Goal: Task Accomplishment & Management: Complete application form

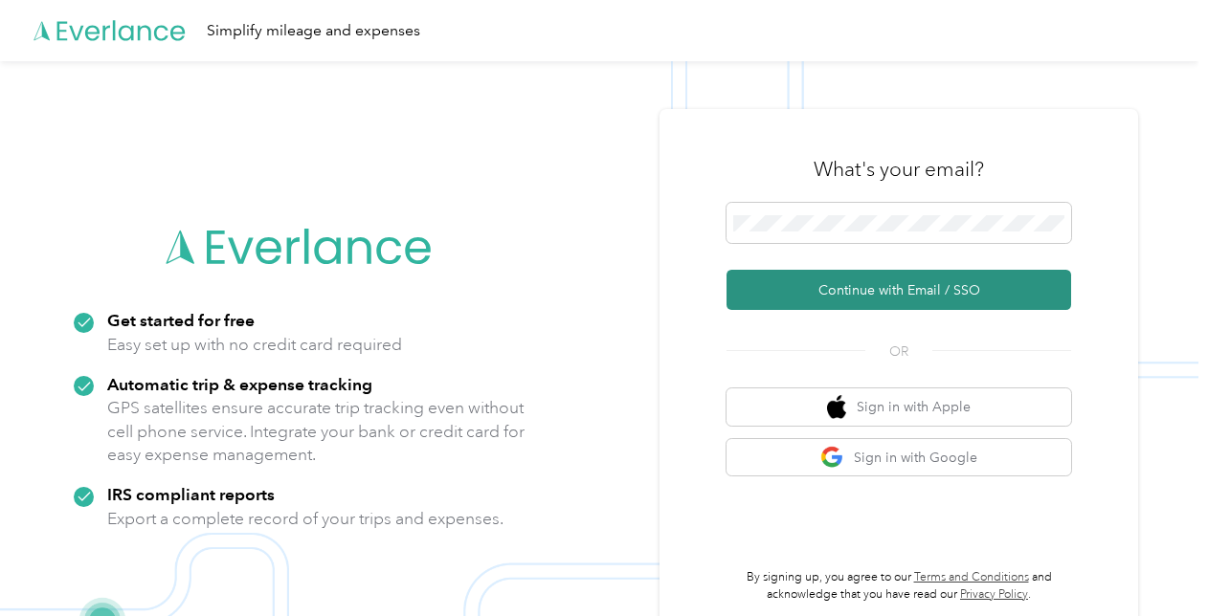
click at [836, 287] on button "Continue with Email / SSO" at bounding box center [898, 290] width 345 height 40
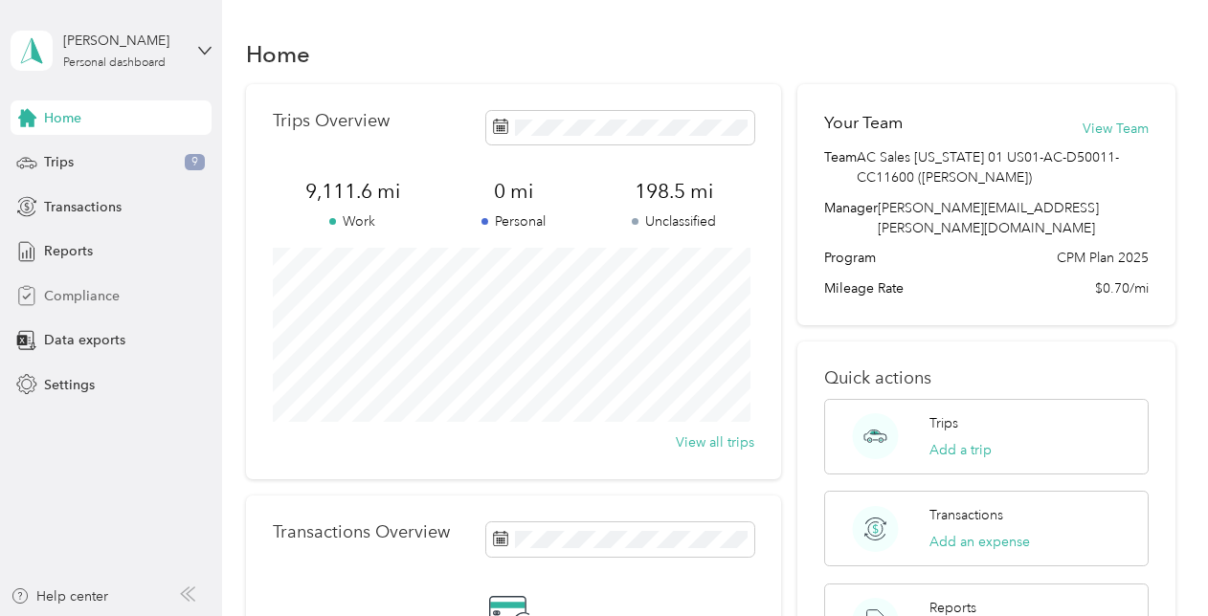
click at [87, 297] on span "Compliance" at bounding box center [82, 296] width 76 height 20
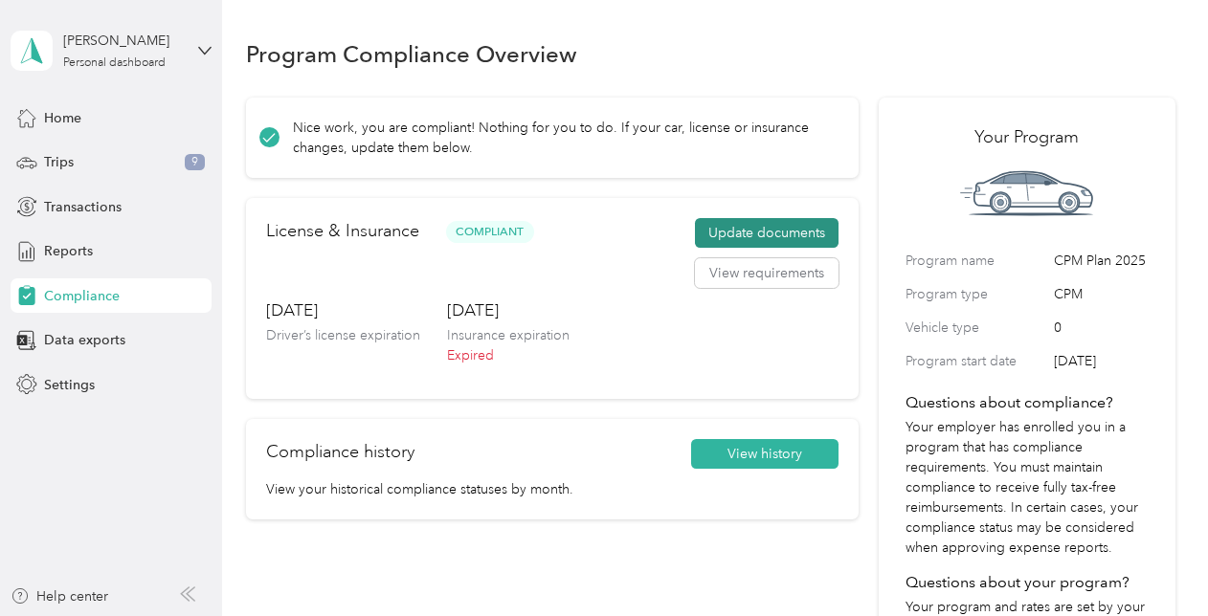
click at [739, 226] on button "Update documents" at bounding box center [767, 233] width 144 height 31
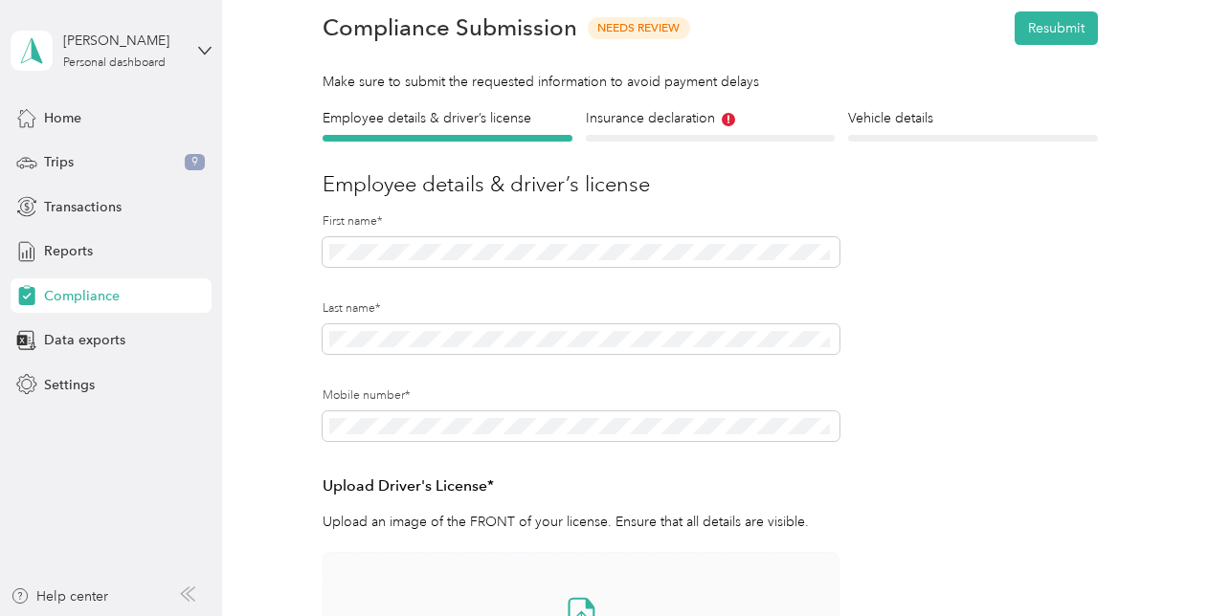
scroll to position [78, 0]
click at [655, 126] on h4 "Insurance declaration" at bounding box center [710, 119] width 249 height 20
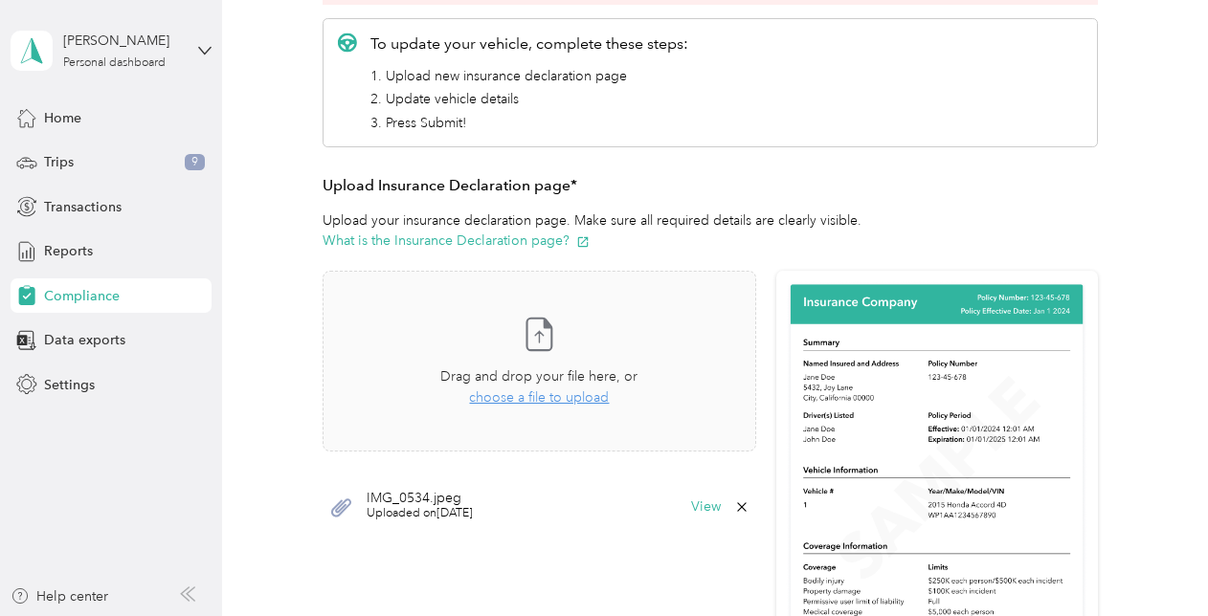
scroll to position [338, 0]
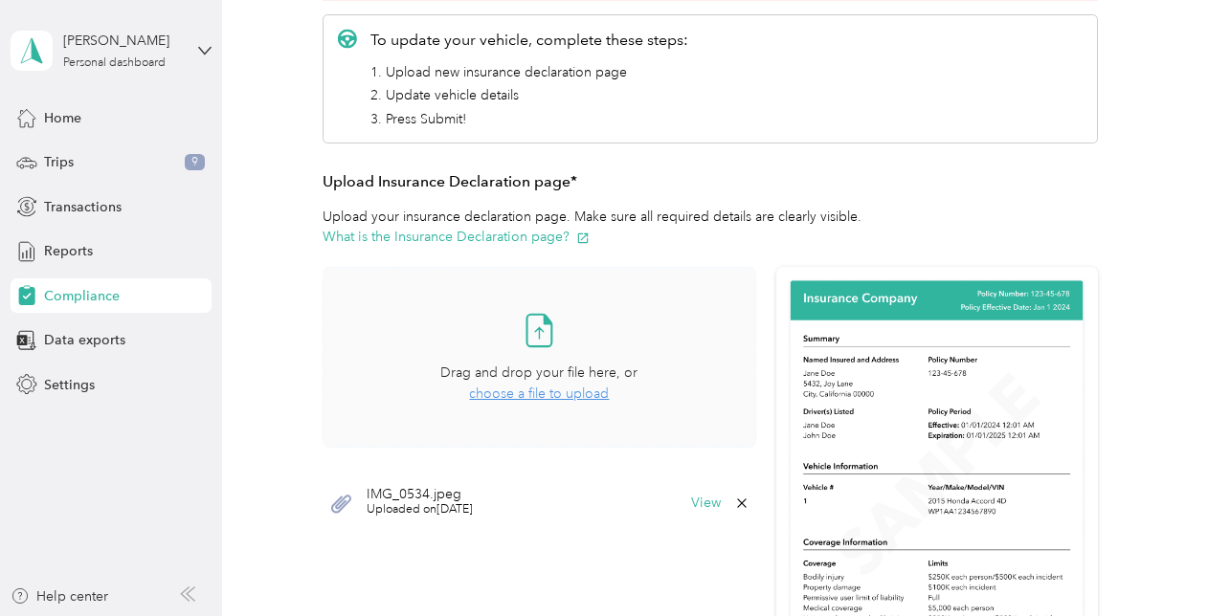
click at [530, 390] on span "choose a file to upload" at bounding box center [539, 394] width 140 height 16
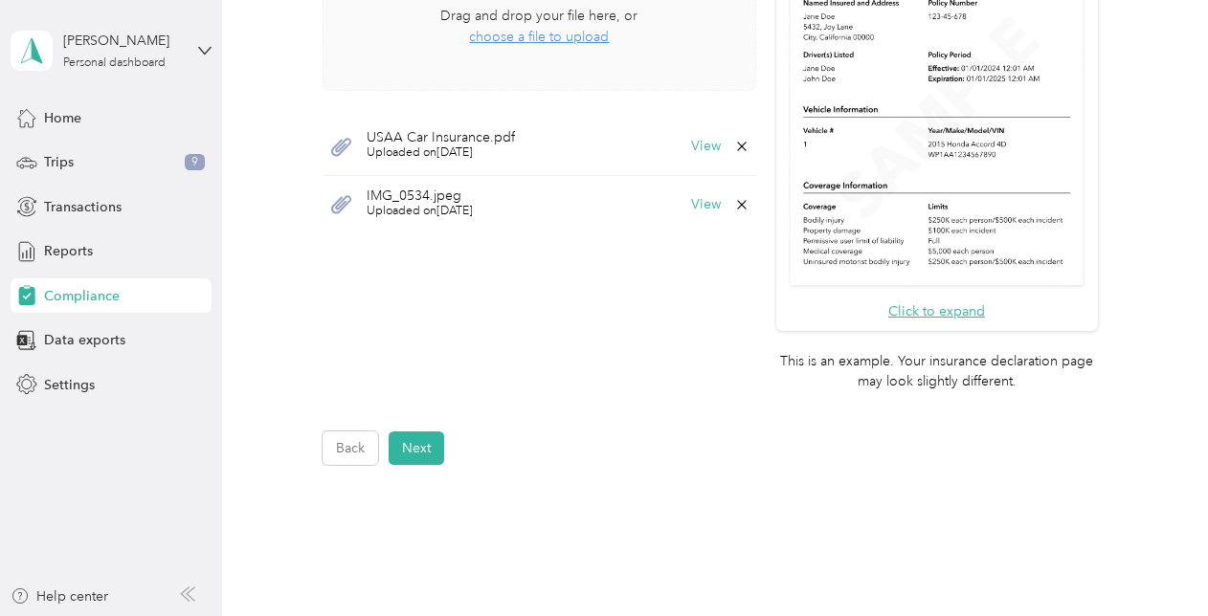
scroll to position [701, 0]
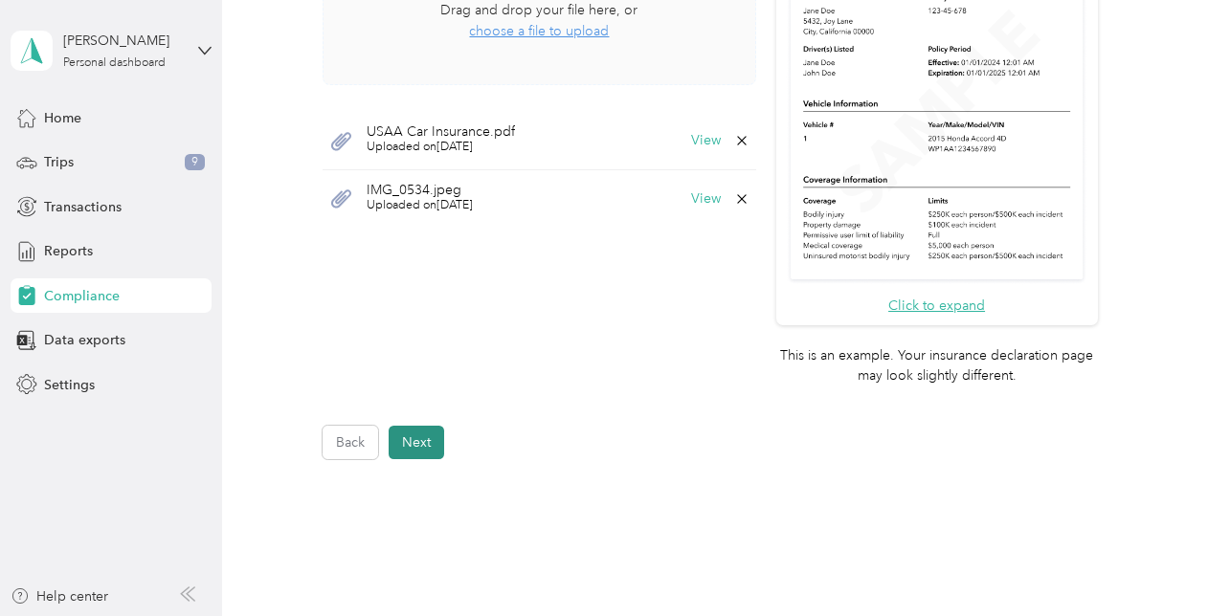
click at [421, 444] on button "Next" at bounding box center [417, 442] width 56 height 33
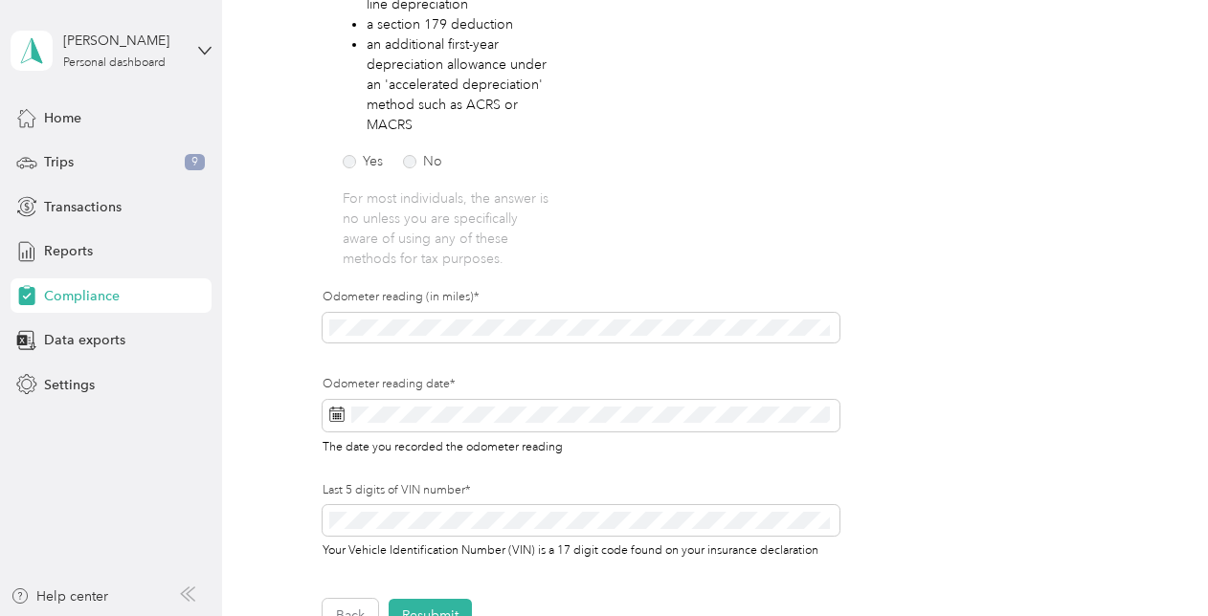
scroll to position [454, 0]
click at [310, 328] on div "Employee details & driver’s license License Insurance declaration Insurance Veh…" at bounding box center [710, 182] width 929 height 898
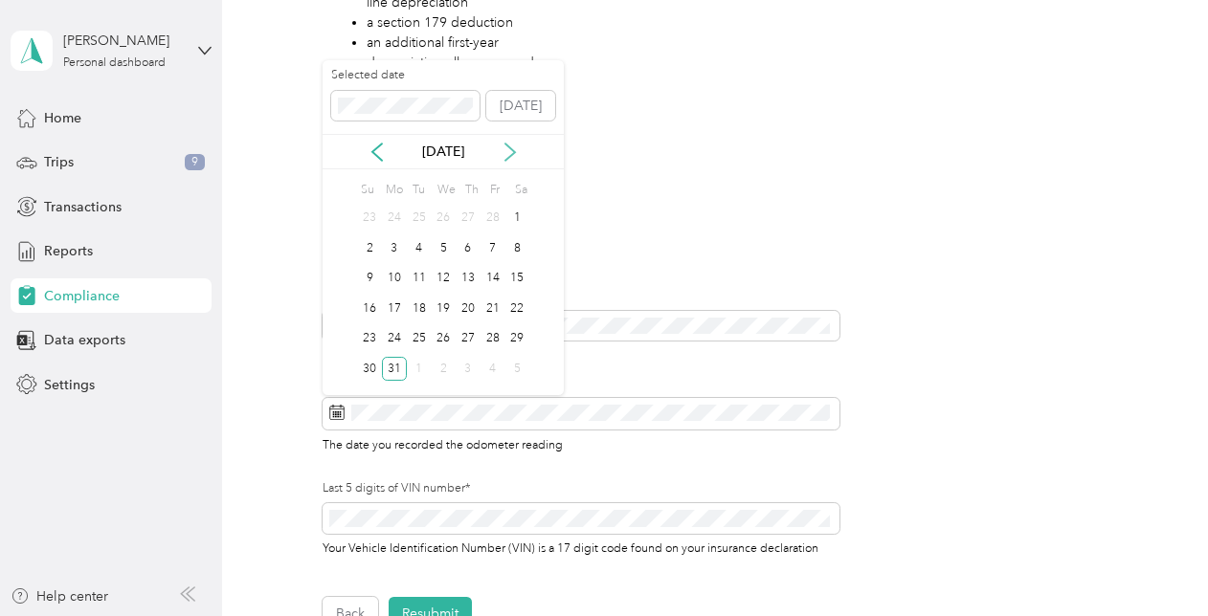
click at [514, 153] on icon at bounding box center [510, 152] width 10 height 17
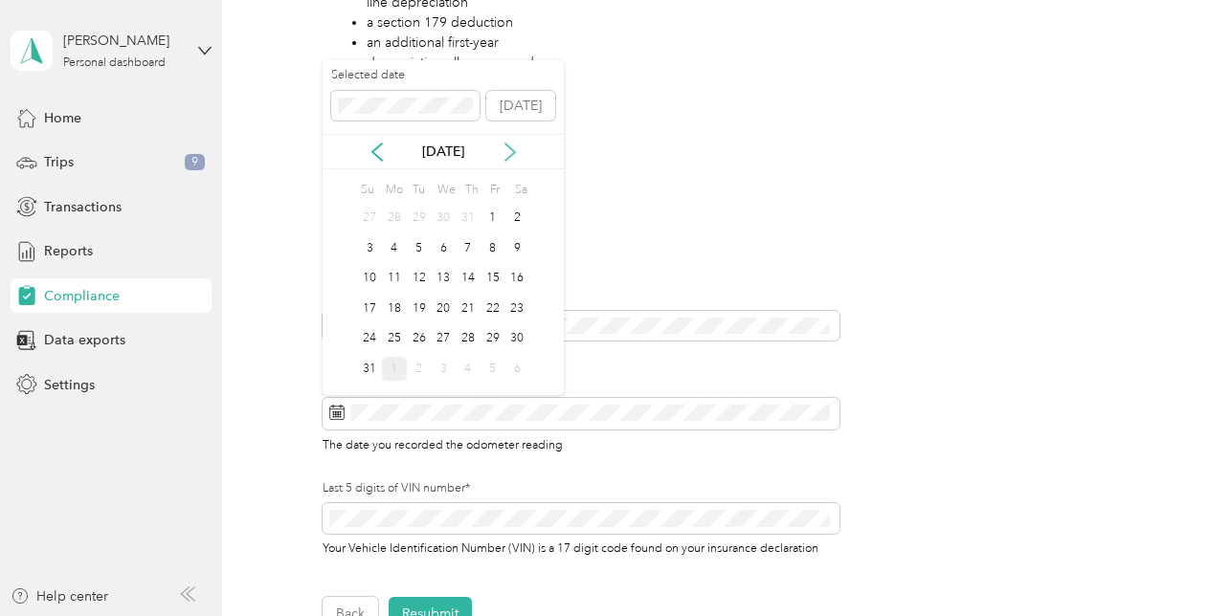
click at [514, 153] on icon at bounding box center [510, 152] width 10 height 17
click at [392, 213] on div "1" at bounding box center [394, 219] width 25 height 24
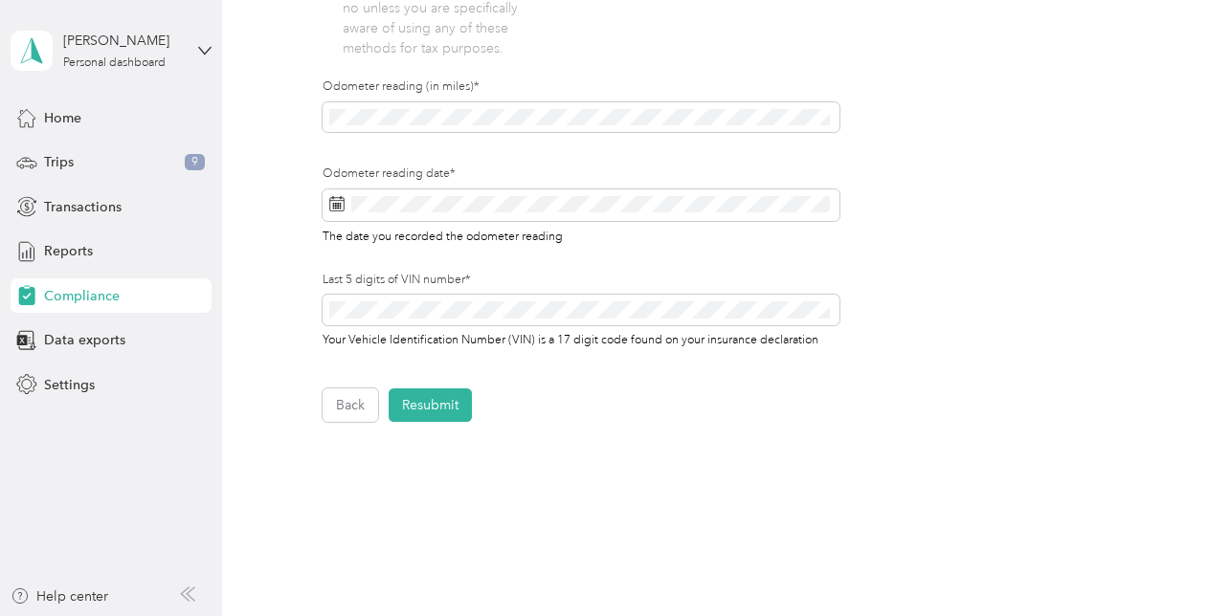
scroll to position [664, 0]
click at [423, 402] on button "Resubmit" at bounding box center [430, 403] width 83 height 33
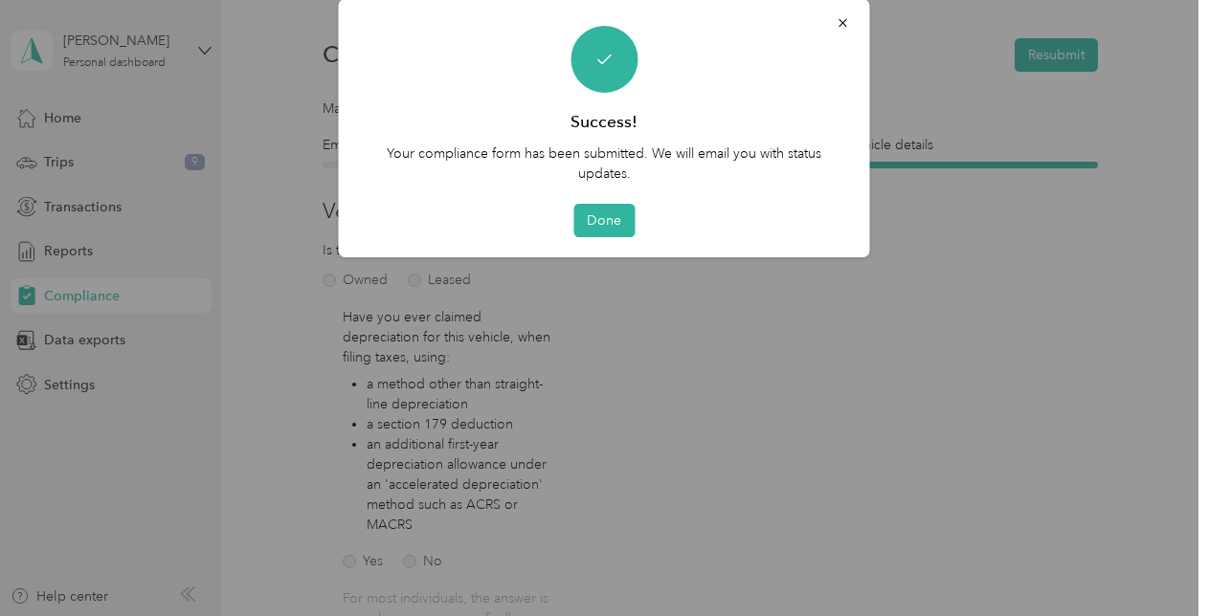
scroll to position [23, 0]
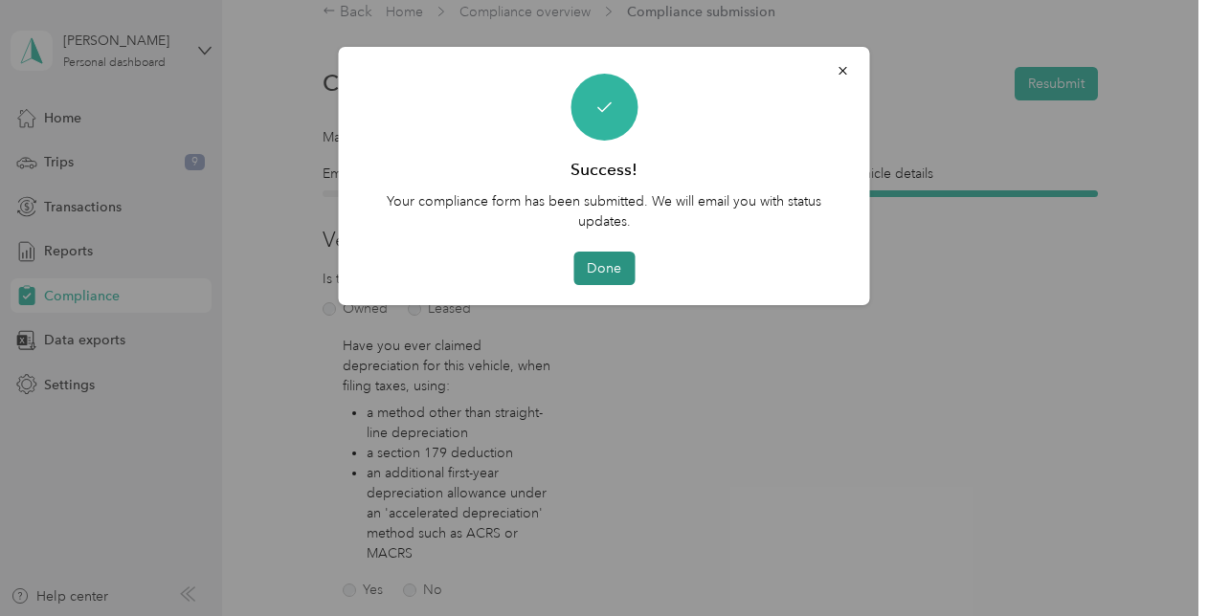
click at [614, 269] on button "Done" at bounding box center [603, 268] width 61 height 33
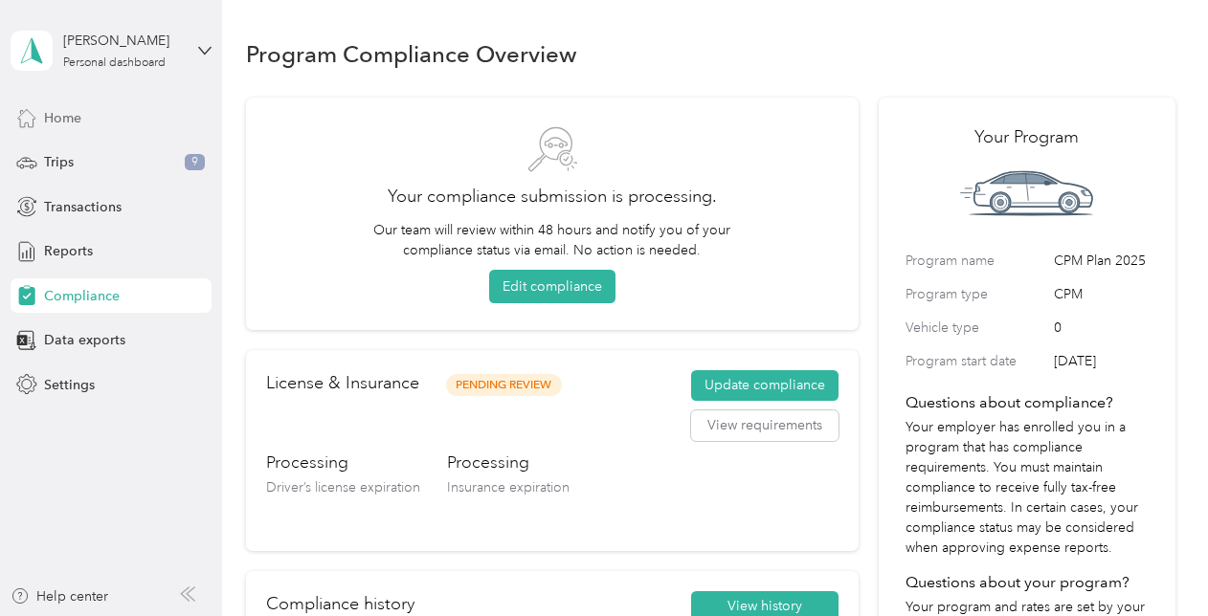
click at [57, 129] on div "Home" at bounding box center [111, 117] width 201 height 34
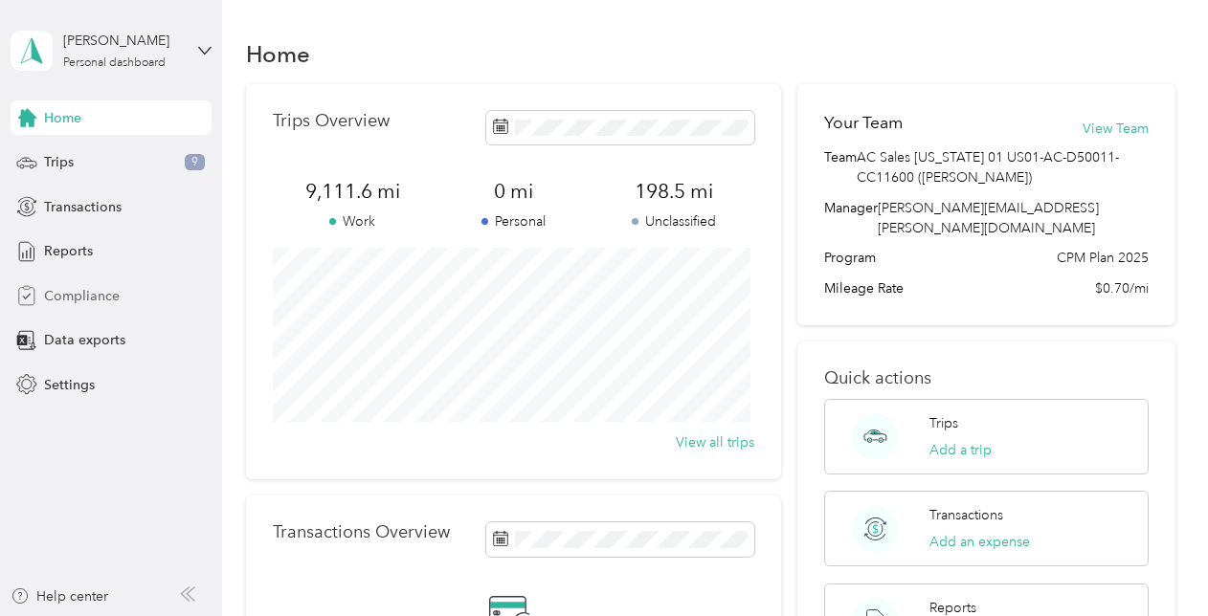
click at [65, 303] on span "Compliance" at bounding box center [82, 296] width 76 height 20
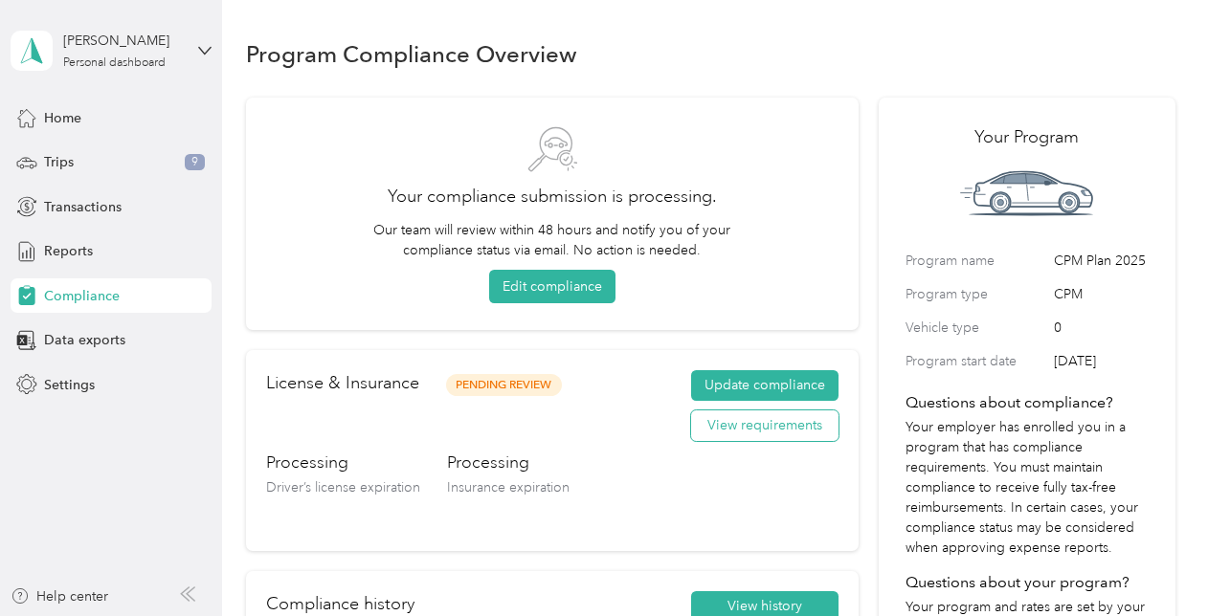
click at [732, 421] on button "View requirements" at bounding box center [764, 426] width 147 height 31
